Goal: Task Accomplishment & Management: Manage account settings

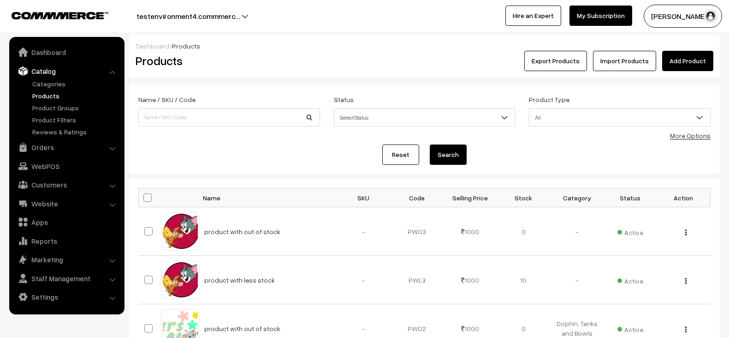
scroll to position [30, 0]
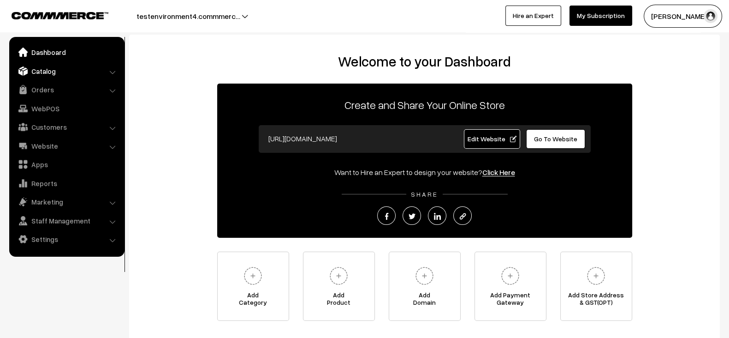
click at [47, 66] on link "Catalog" at bounding box center [67, 71] width 110 height 17
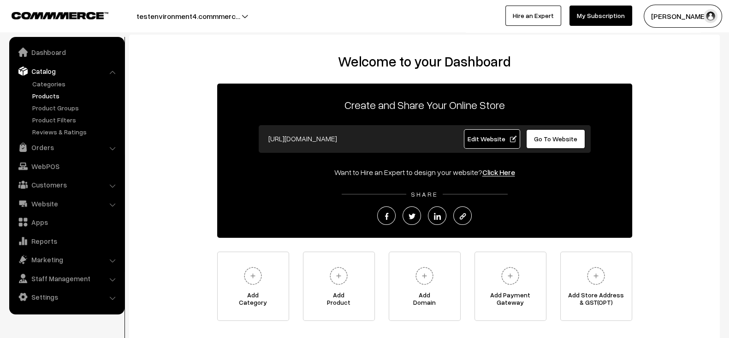
click at [36, 96] on link "Products" at bounding box center [75, 96] width 91 height 10
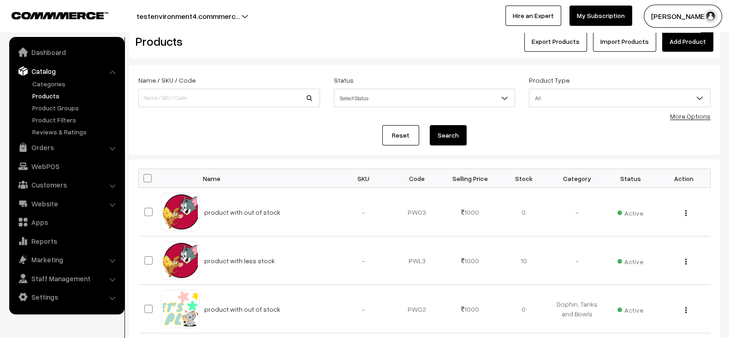
scroll to position [21, 0]
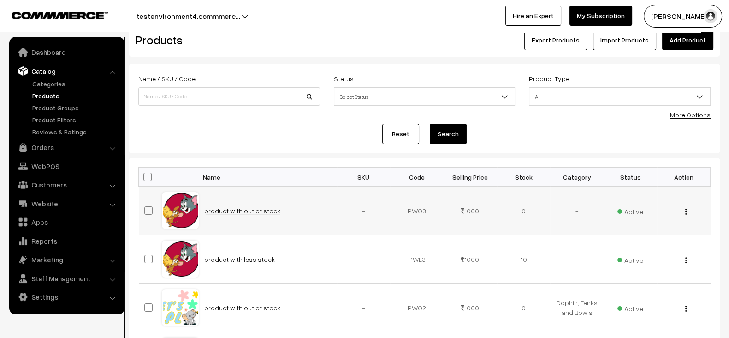
click at [254, 208] on link "product with out of stock" at bounding box center [242, 211] width 76 height 8
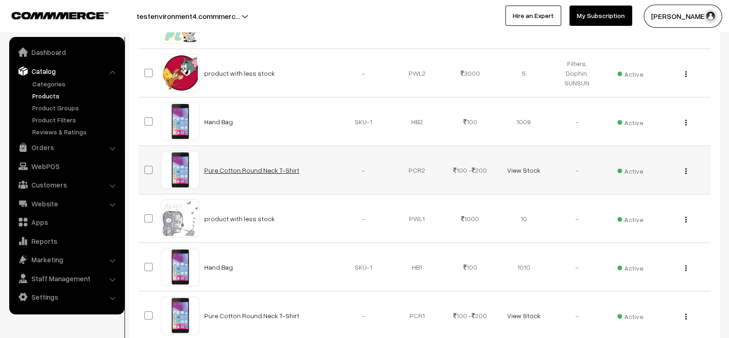
click at [270, 169] on link "Pure Cotton Round Neck T-Shirt" at bounding box center [251, 170] width 95 height 8
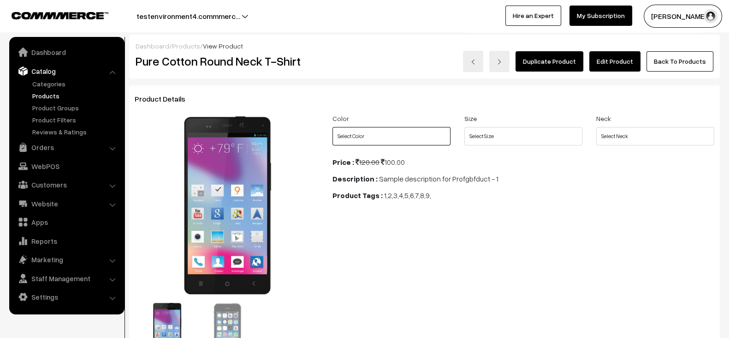
click at [417, 139] on select "Select Color Green Blue Red" at bounding box center [391, 136] width 118 height 18
select select "PCR2_XJP"
click at [332, 127] on select "Select Color Green Blue Red" at bounding box center [391, 136] width 118 height 18
click at [498, 139] on select "Select Size L M S" at bounding box center [523, 136] width 118 height 18
select select "PCR2_L6W"
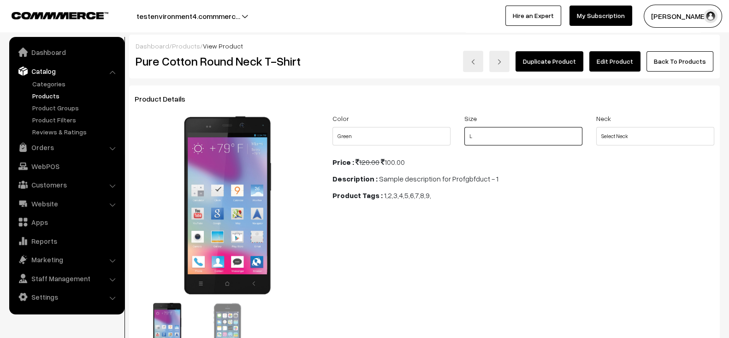
click at [464, 127] on select "Select Size L M S" at bounding box center [523, 136] width 118 height 18
click at [621, 127] on select "Select Neck V-neck Collar Round" at bounding box center [655, 136] width 118 height 18
select select "PCR2_WCT"
click at [596, 127] on select "Select Neck V-neck Collar Round" at bounding box center [655, 136] width 118 height 18
